Goal: Check status

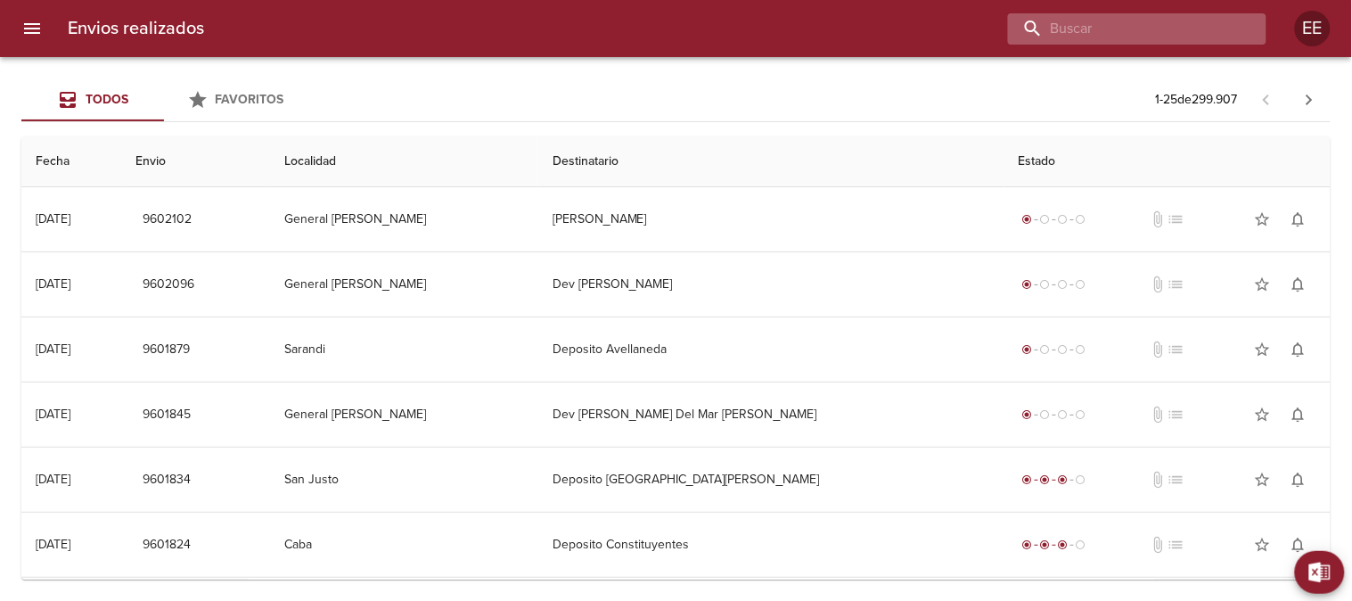
click at [1137, 31] on input "buscar" at bounding box center [1122, 28] width 228 height 31
paste input "WA5050"
paste input "[PERSON_NAME]"
drag, startPoint x: 1128, startPoint y: 24, endPoint x: 904, endPoint y: 24, distance: 223.8
click at [904, 24] on div "[PERSON_NAME]" at bounding box center [742, 28] width 1048 height 31
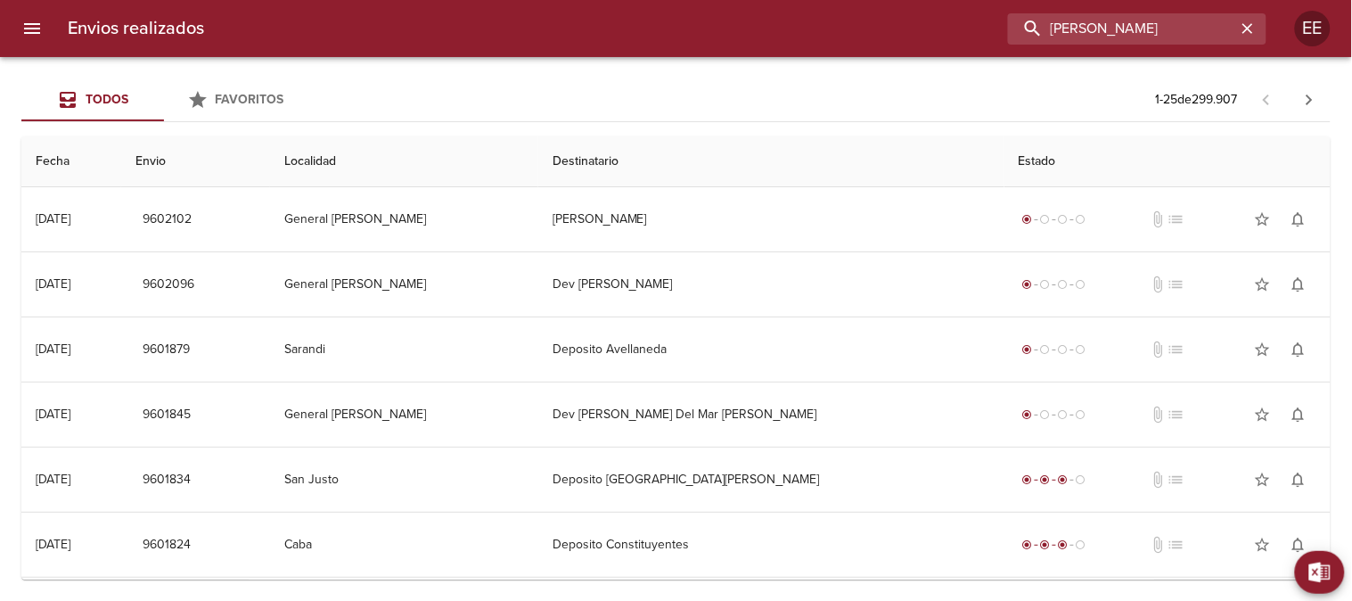
type input "[PERSON_NAME]"
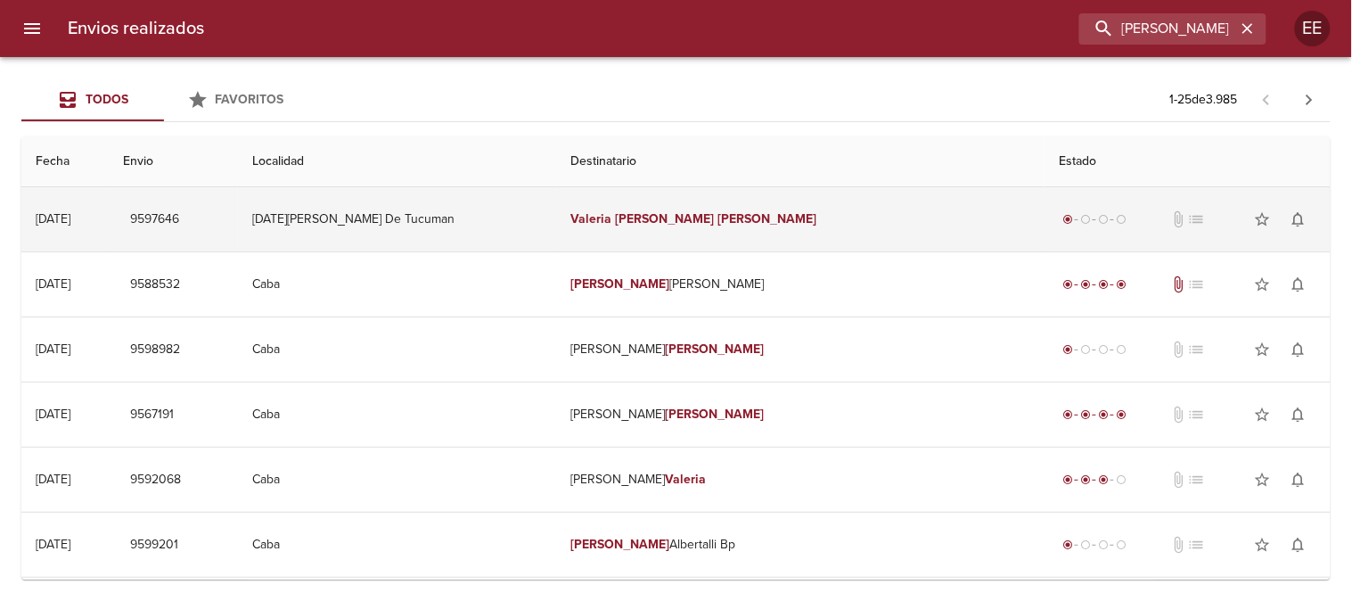
click at [792, 220] on td "[PERSON_NAME]" at bounding box center [801, 219] width 489 height 64
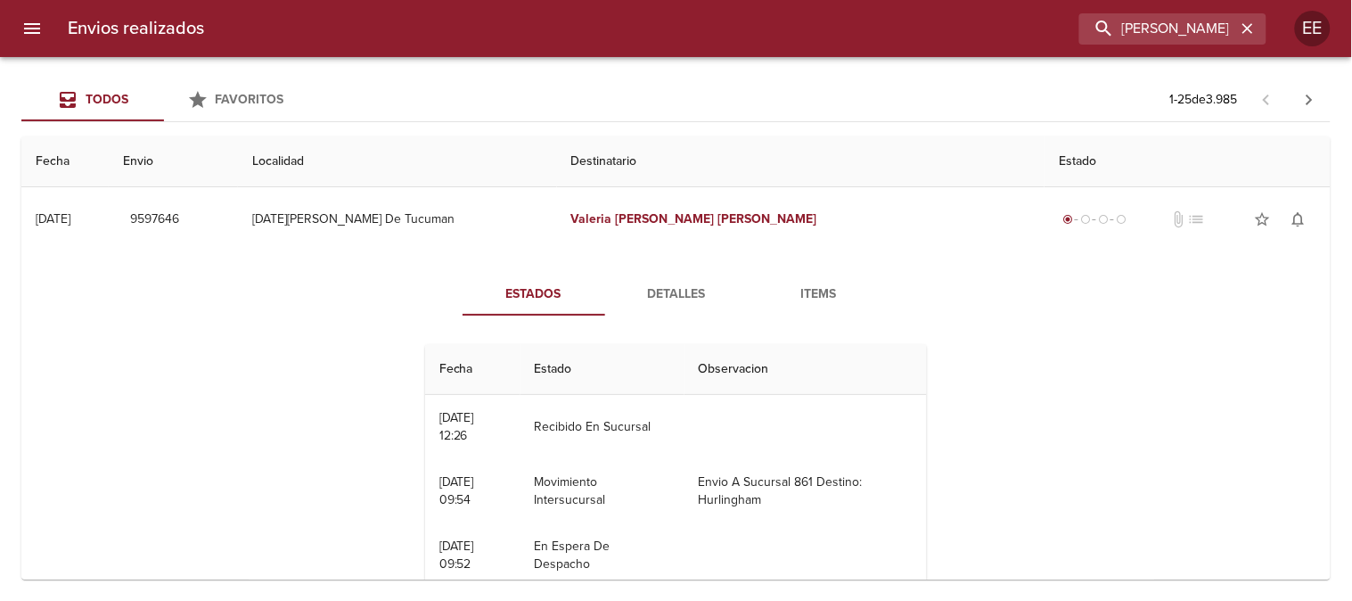
click at [795, 292] on span "Items" at bounding box center [819, 294] width 121 height 22
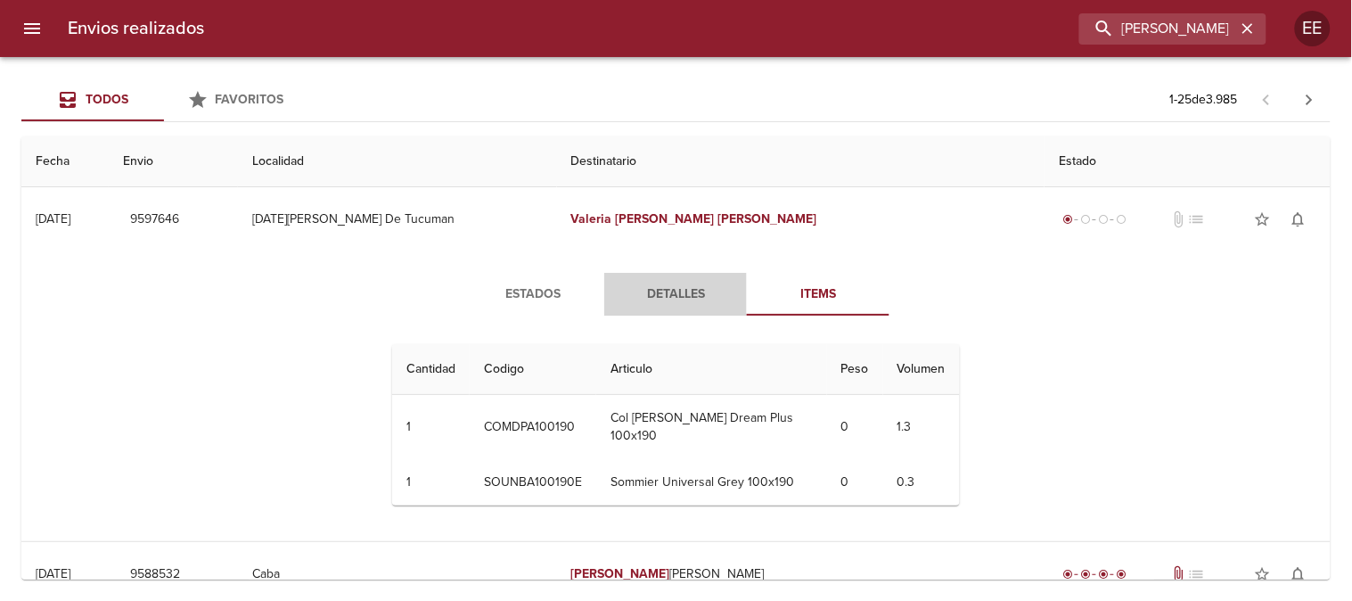
click at [660, 280] on button "Detalles" at bounding box center [675, 294] width 143 height 43
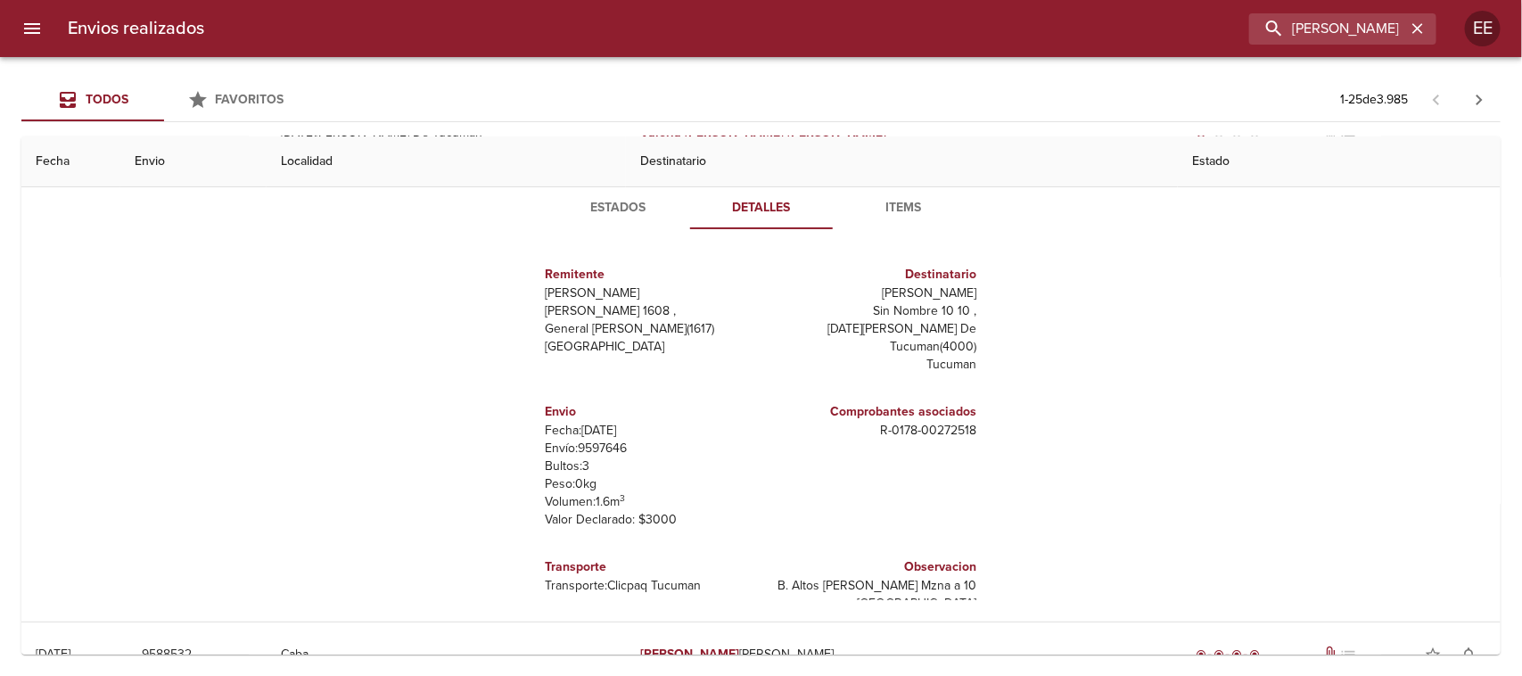
click at [617, 206] on span "Estados" at bounding box center [618, 208] width 121 height 22
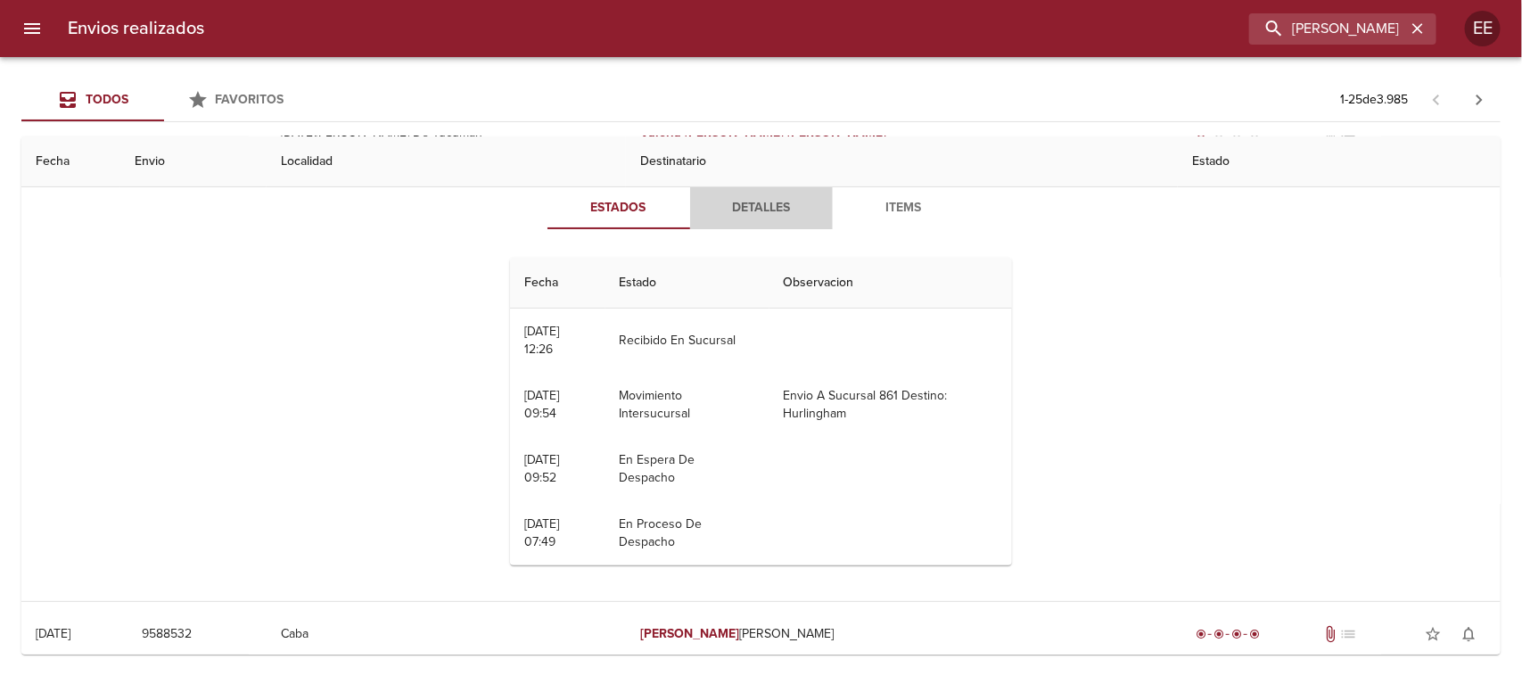
click at [749, 197] on span "Detalles" at bounding box center [761, 208] width 121 height 22
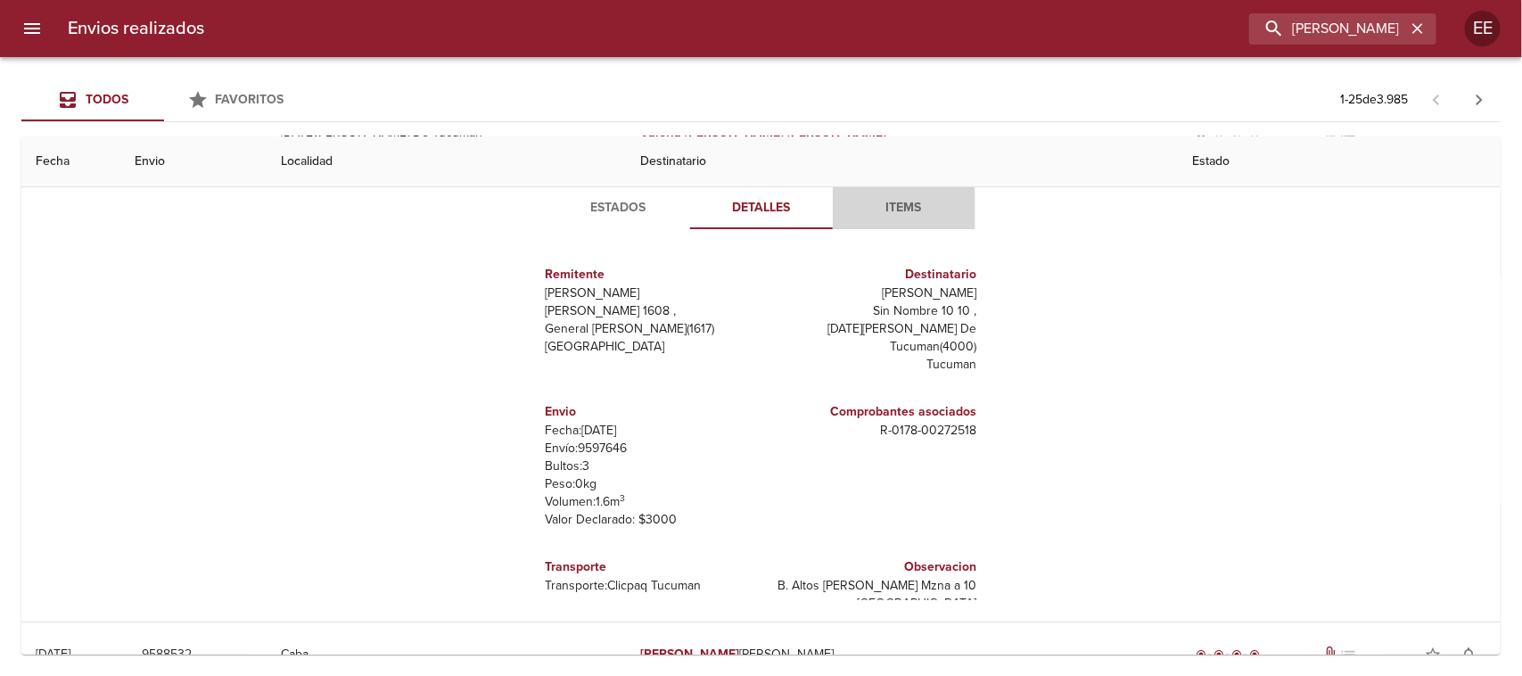
click at [890, 201] on span "Items" at bounding box center [903, 208] width 121 height 22
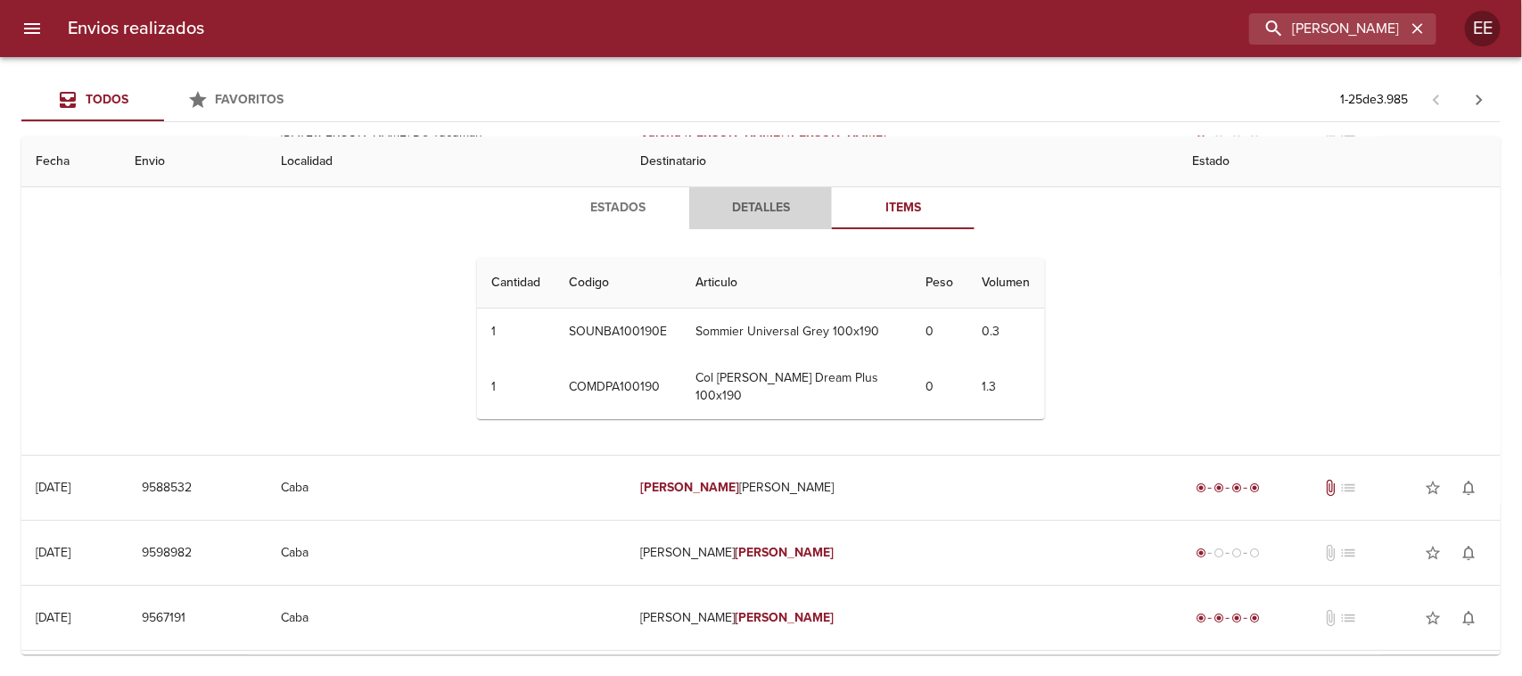
click at [792, 210] on span "Detalles" at bounding box center [760, 208] width 121 height 22
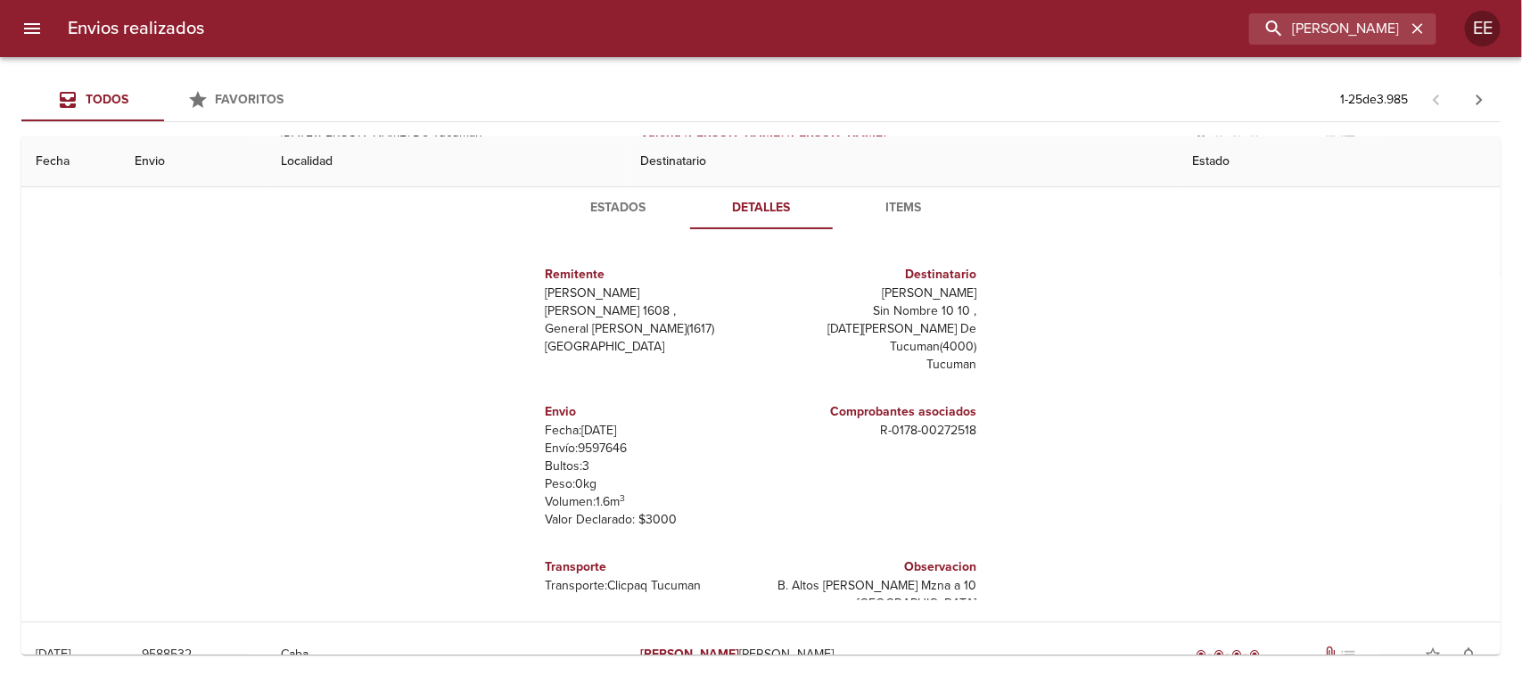
click at [582, 440] on p "Envío: 9597646" at bounding box center [650, 449] width 209 height 18
copy p "9597646"
